Goal: Check status: Check status

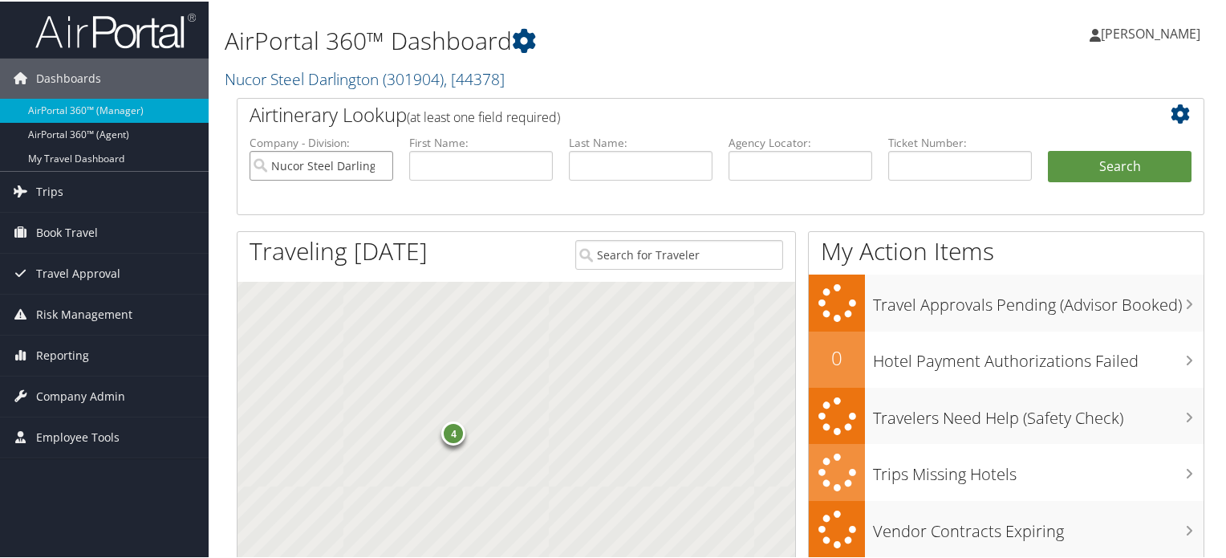
click at [350, 162] on input "Nucor Steel Darlington" at bounding box center [322, 164] width 144 height 30
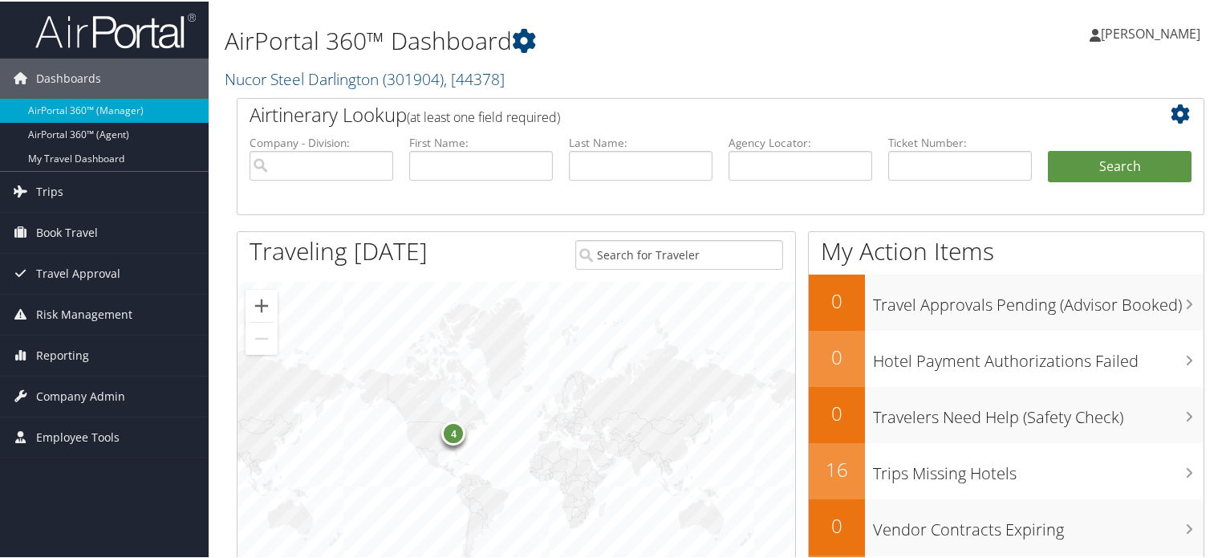
click at [802, 145] on label "Agency Locator:" at bounding box center [801, 141] width 144 height 16
drag, startPoint x: 802, startPoint y: 149, endPoint x: 814, endPoint y: 160, distance: 15.9
click at [802, 149] on input "text" at bounding box center [801, 164] width 144 height 30
paste input "DBB187"
type input "DBB187"
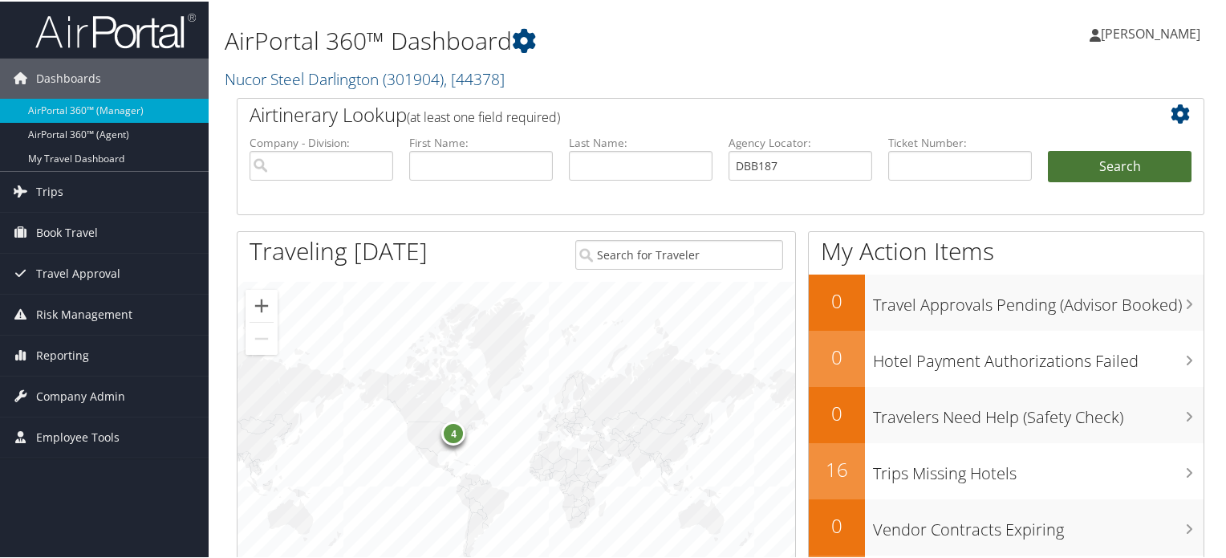
click at [1082, 170] on button "Search" at bounding box center [1120, 165] width 144 height 32
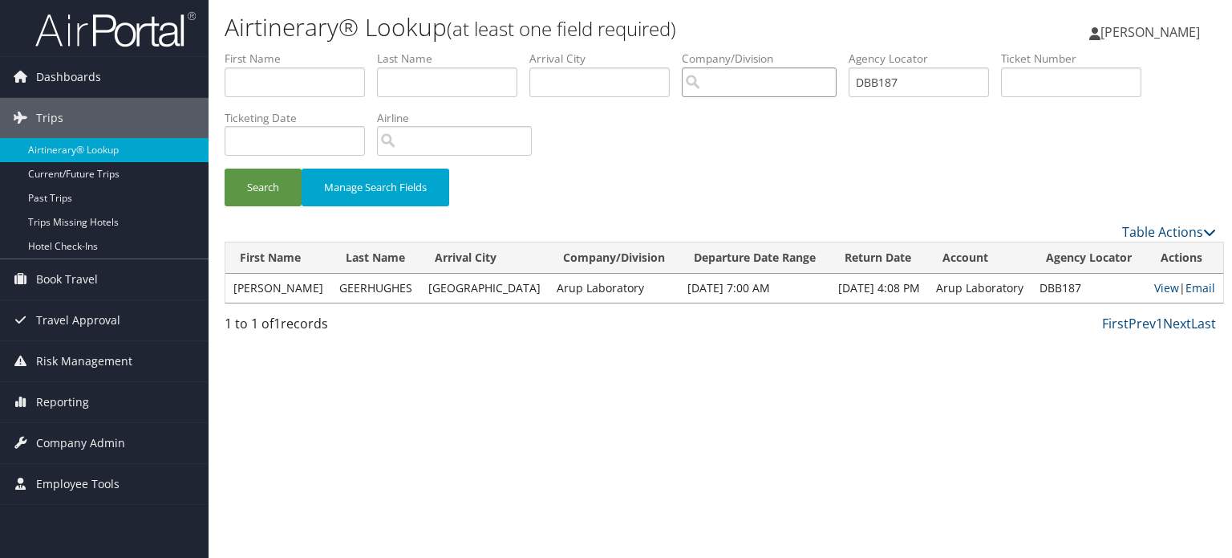
click at [757, 79] on input "search" at bounding box center [759, 82] width 155 height 30
click at [935, 89] on input "DBB187" at bounding box center [919, 82] width 140 height 30
paste input "DTWJ"
type input "DBDTWJ"
click at [254, 185] on button "Search" at bounding box center [263, 188] width 77 height 38
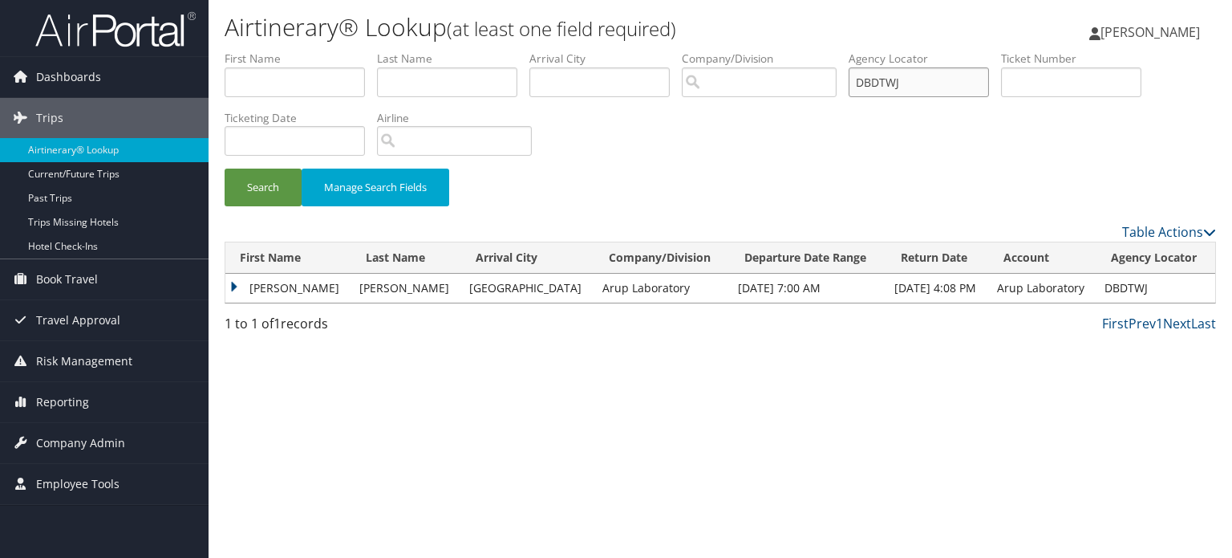
click at [925, 86] on input "DBDTWJ" at bounding box center [919, 82] width 140 height 30
paste input "C3BR9"
type input "DC3BR9"
click at [241, 187] on button "Search" at bounding box center [263, 188] width 77 height 38
